Goal: Browse casually

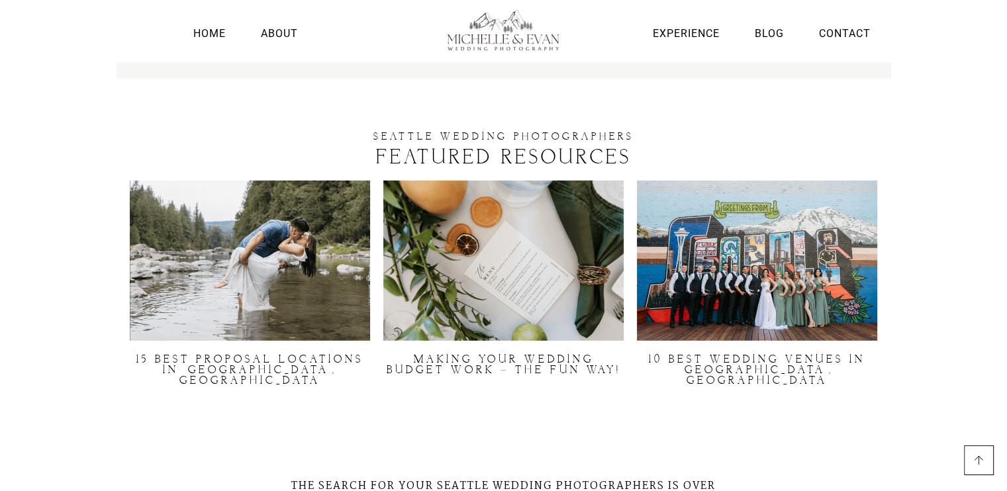
scroll to position [3599, 0]
click at [729, 230] on img at bounding box center [757, 261] width 240 height 160
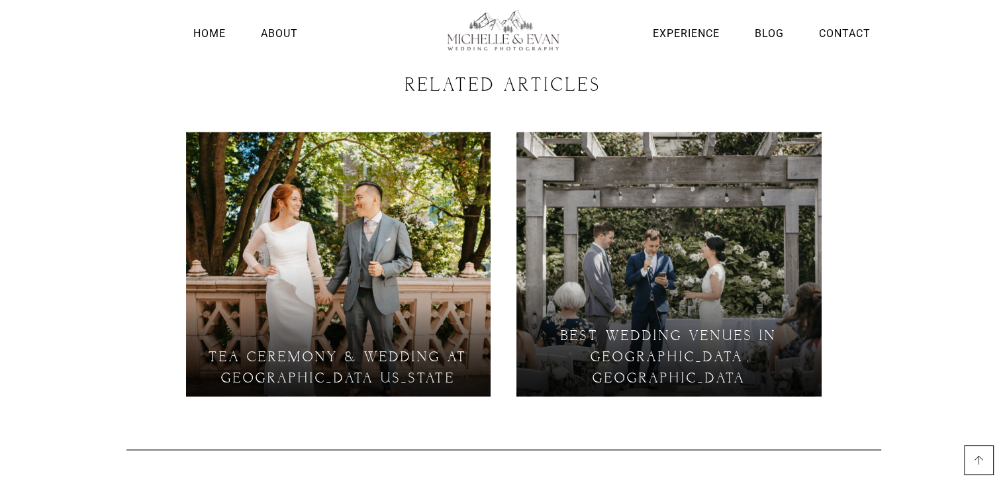
scroll to position [1993, 0]
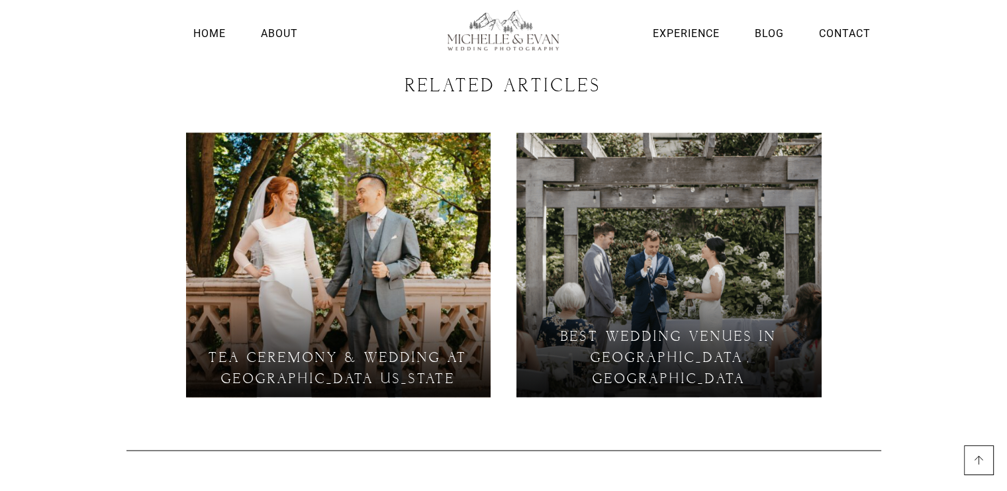
click at [386, 180] on link at bounding box center [338, 264] width 305 height 265
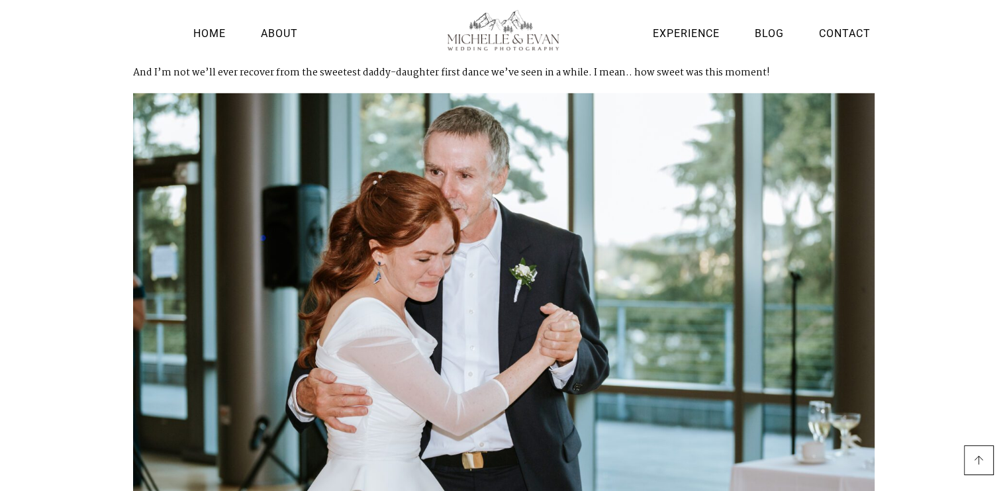
scroll to position [4210, 0]
